Goal: Navigation & Orientation: Find specific page/section

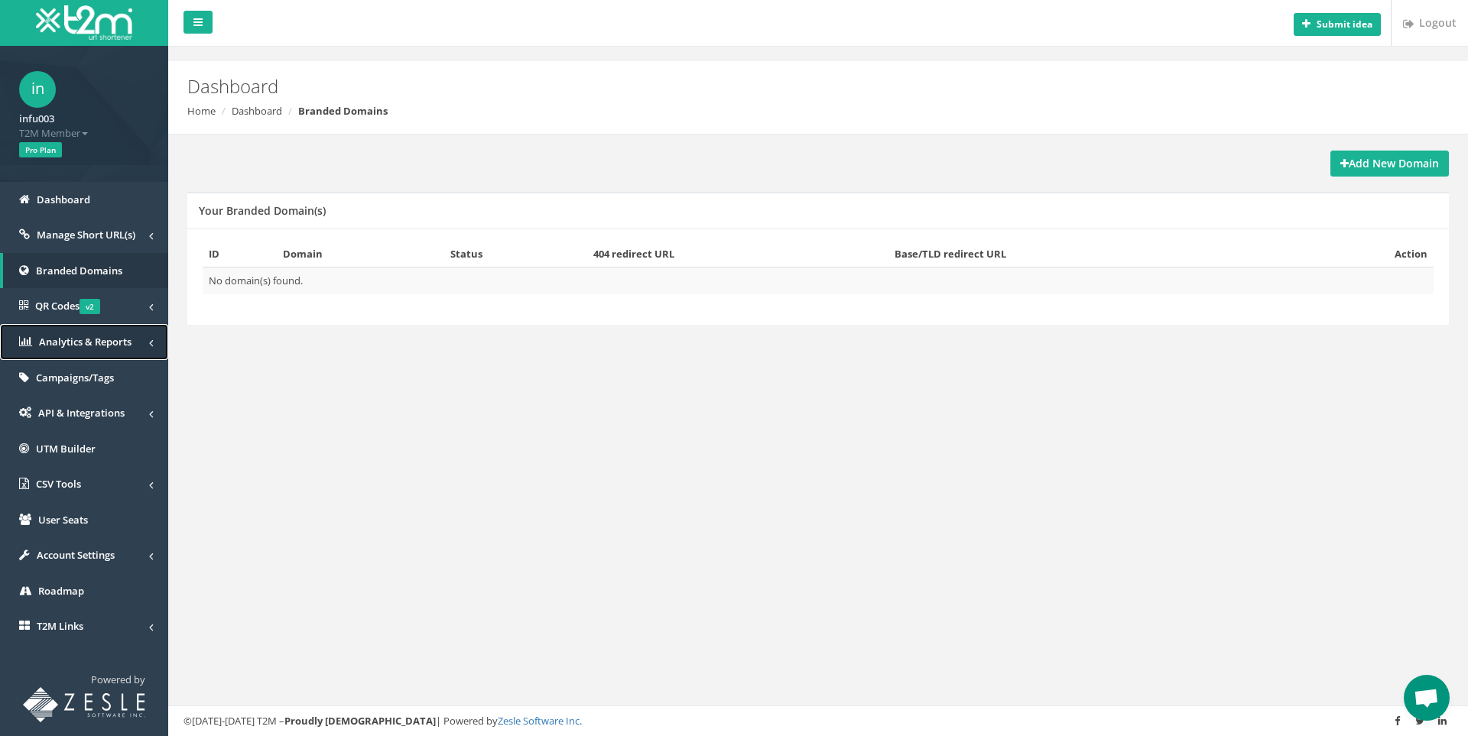
click at [97, 350] on link "Analytics & Reports" at bounding box center [84, 342] width 168 height 36
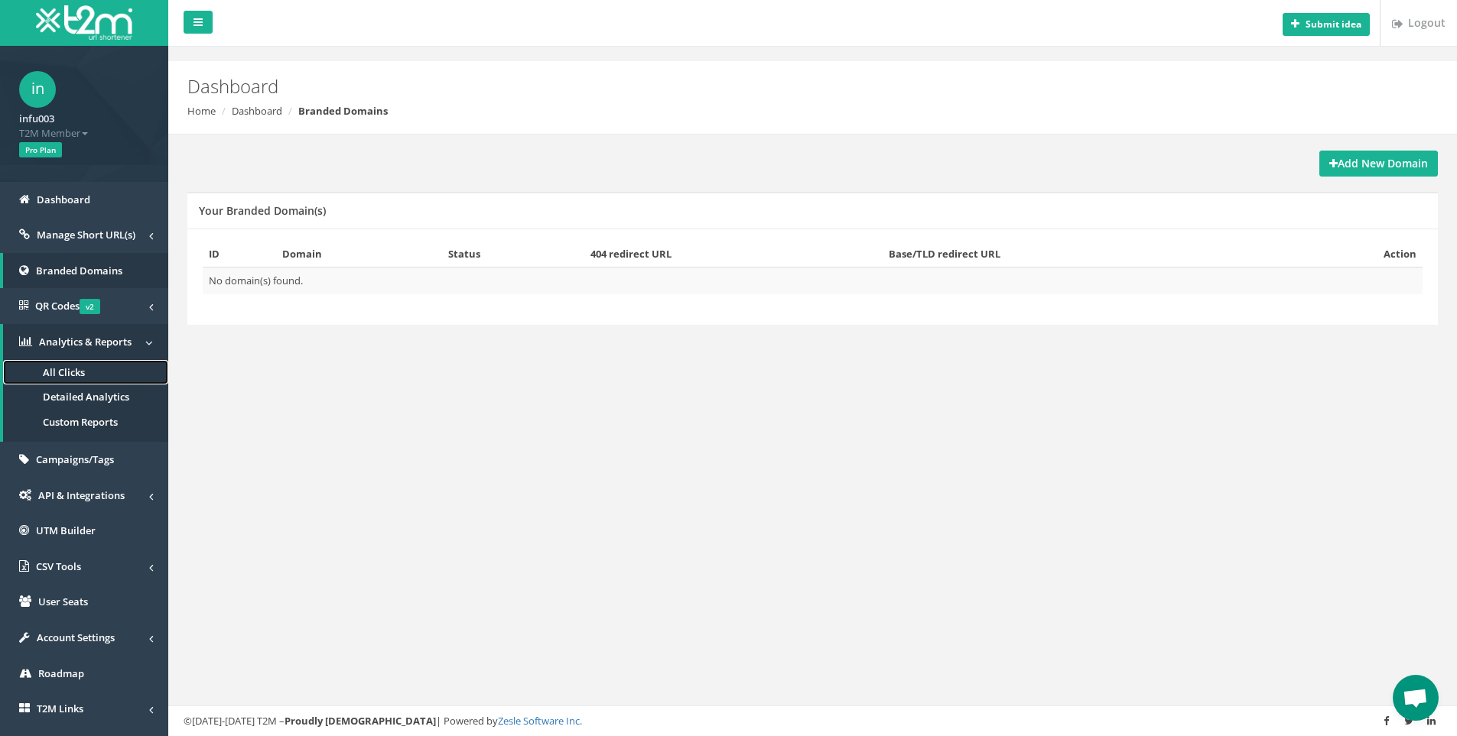
click at [105, 371] on link "All Clicks" at bounding box center [85, 372] width 165 height 25
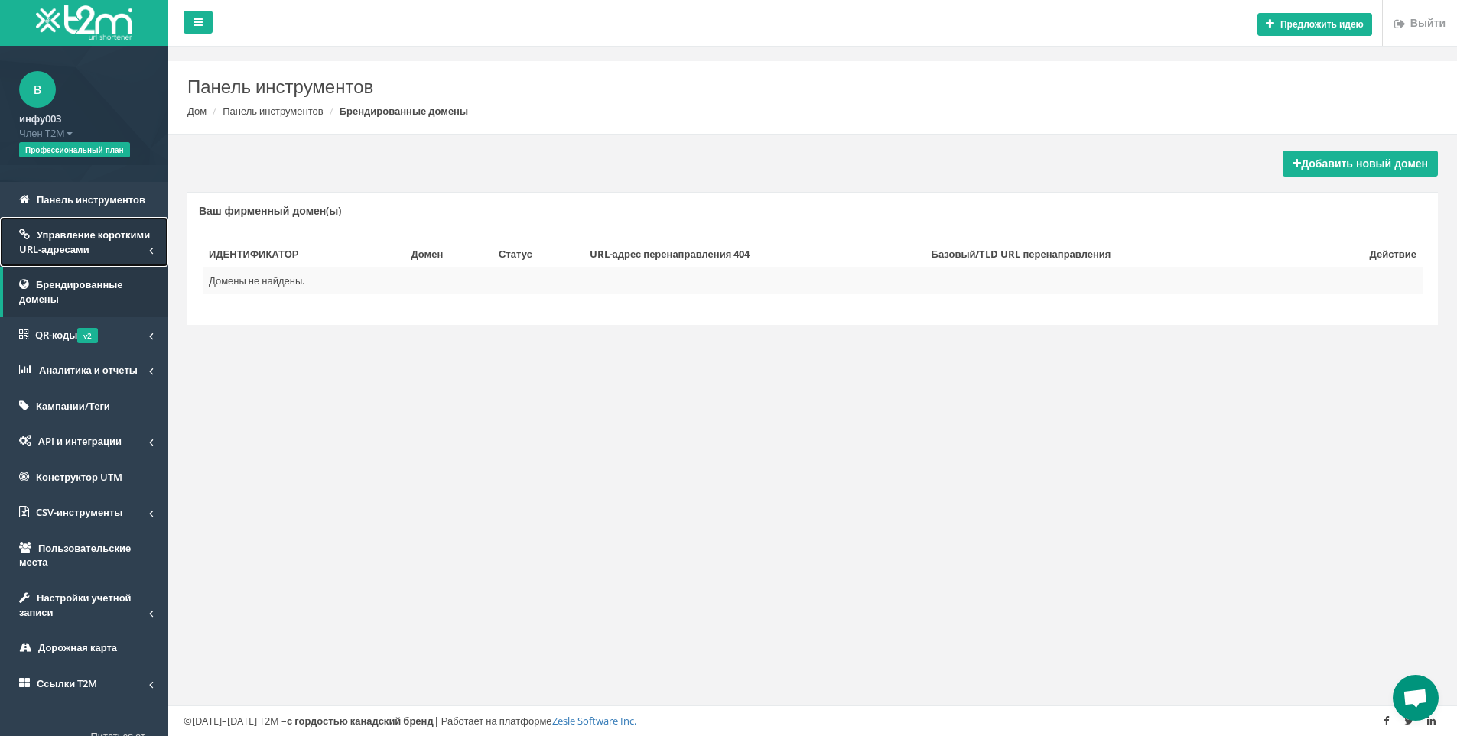
click at [105, 243] on font "Управление короткими URL-адресами" at bounding box center [84, 242] width 131 height 28
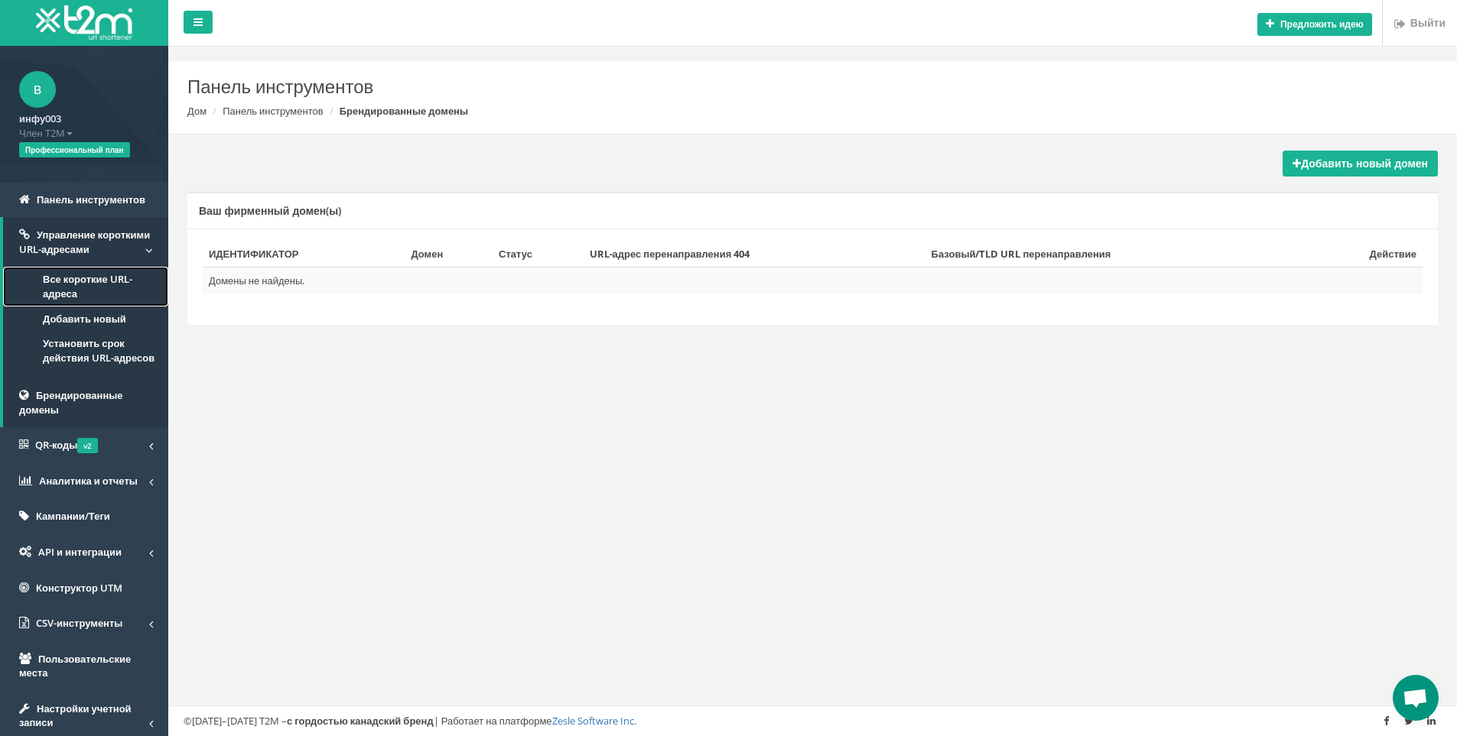
click at [89, 278] on font "Все короткие URL-адреса" at bounding box center [87, 286] width 89 height 28
